Goal: Task Accomplishment & Management: Complete application form

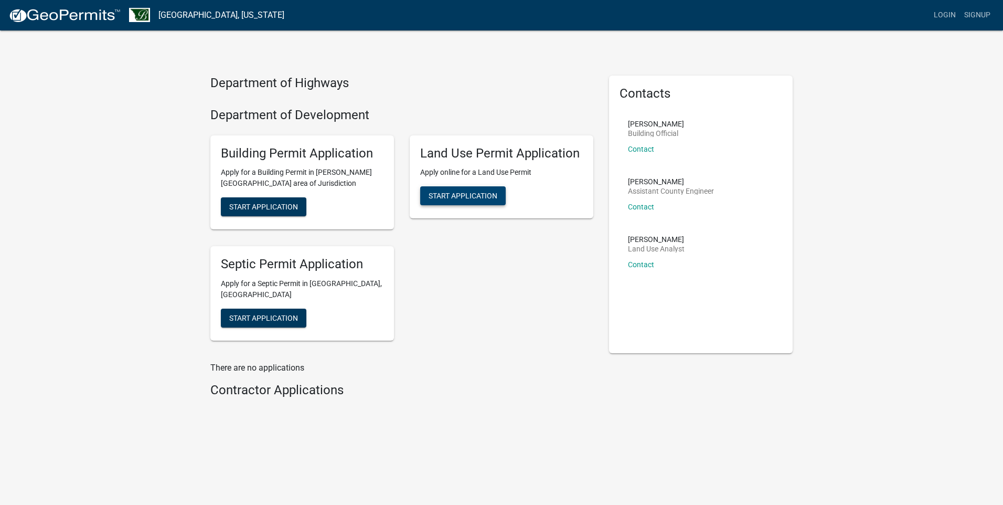
click at [470, 195] on span "Start Application" at bounding box center [463, 195] width 69 height 8
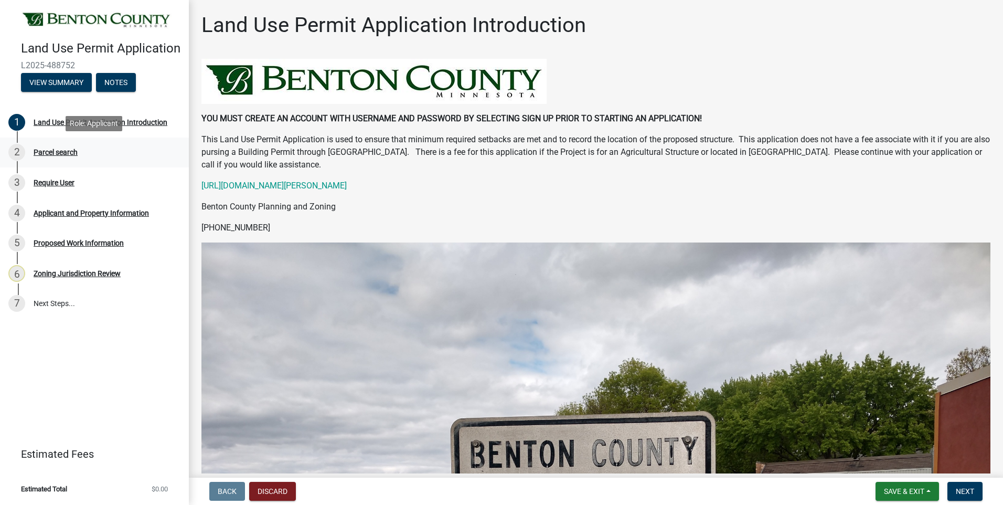
click at [50, 151] on div "Parcel search" at bounding box center [56, 151] width 44 height 7
click at [13, 149] on div "2" at bounding box center [16, 152] width 17 height 17
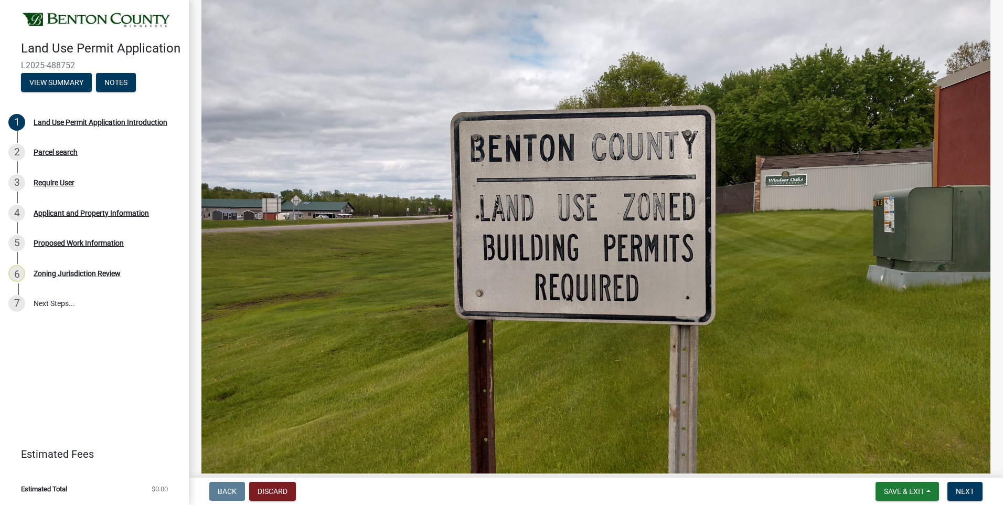
scroll to position [332, 0]
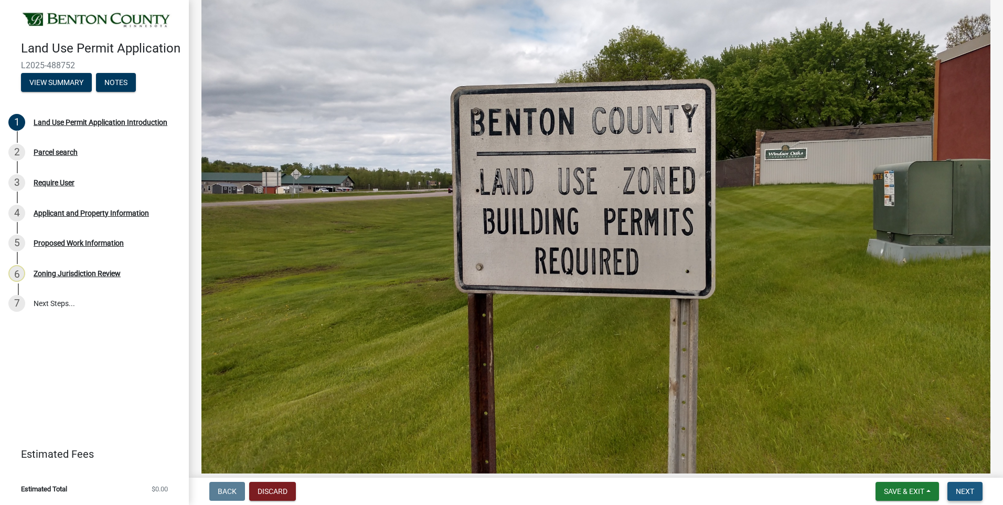
click at [975, 489] on button "Next" at bounding box center [964, 490] width 35 height 19
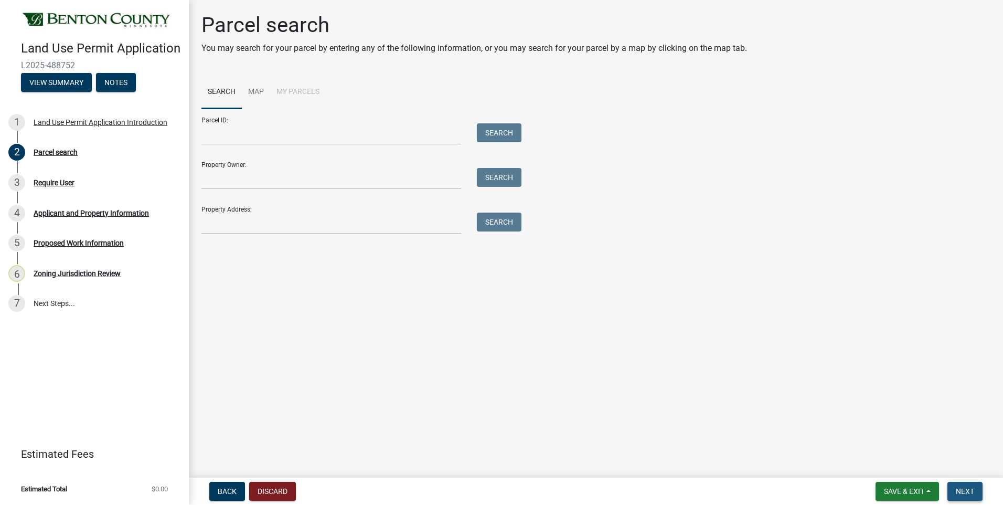
click at [966, 493] on span "Next" at bounding box center [965, 491] width 18 height 8
click at [225, 222] on input "Property Address:" at bounding box center [331, 223] width 260 height 22
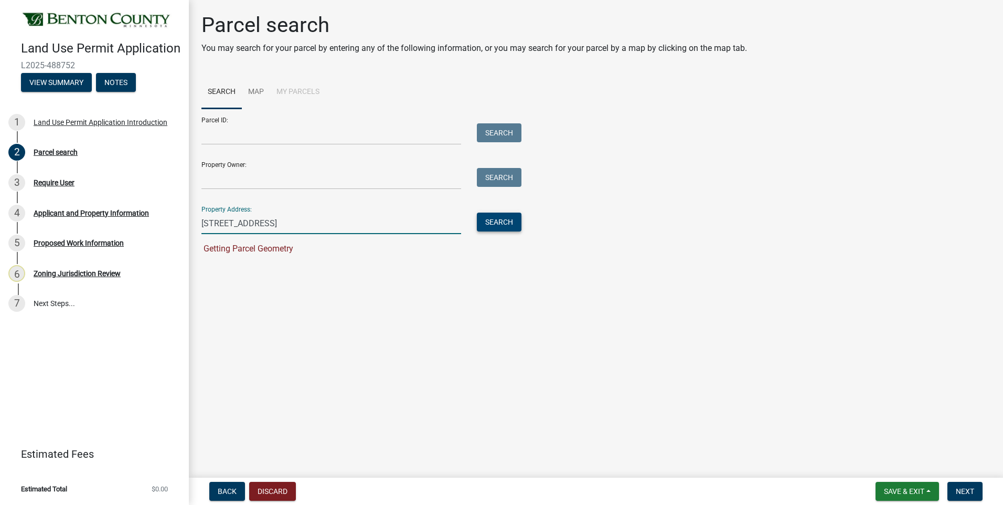
type input "[STREET_ADDRESS]"
click at [503, 224] on button "Search" at bounding box center [499, 221] width 45 height 19
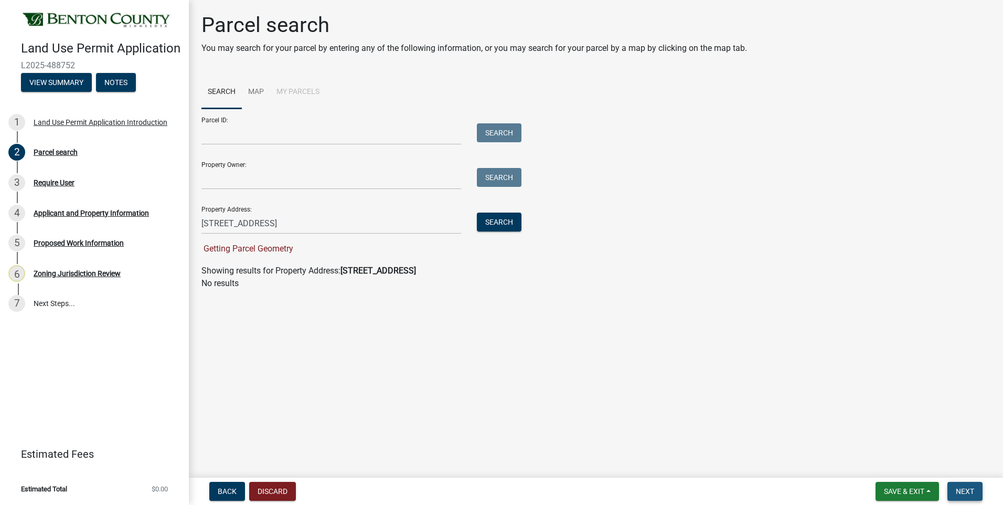
click at [959, 487] on span "Next" at bounding box center [965, 491] width 18 height 8
click at [947, 481] on button "Next" at bounding box center [964, 490] width 35 height 19
